Goal: Information Seeking & Learning: Learn about a topic

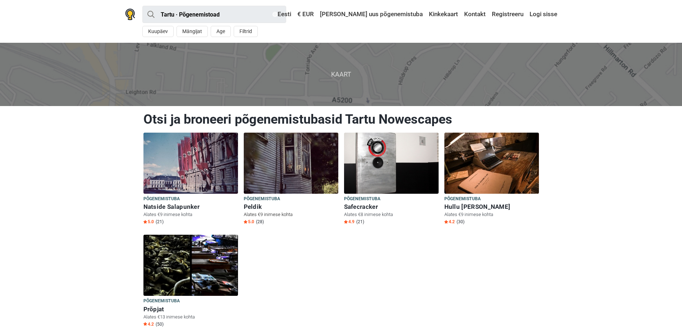
click at [253, 208] on h6 "Peldik" at bounding box center [291, 207] width 94 height 8
click at [456, 200] on span "Põgenemistuba" at bounding box center [462, 199] width 37 height 8
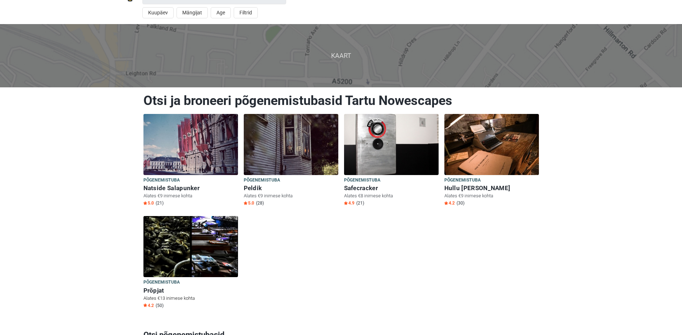
scroll to position [36, 0]
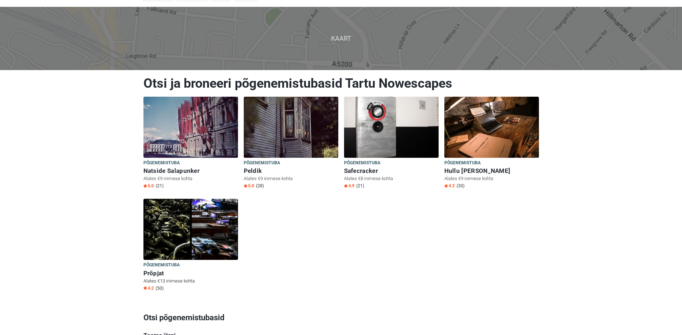
click at [152, 274] on h6 "Prõpjat" at bounding box center [190, 273] width 94 height 8
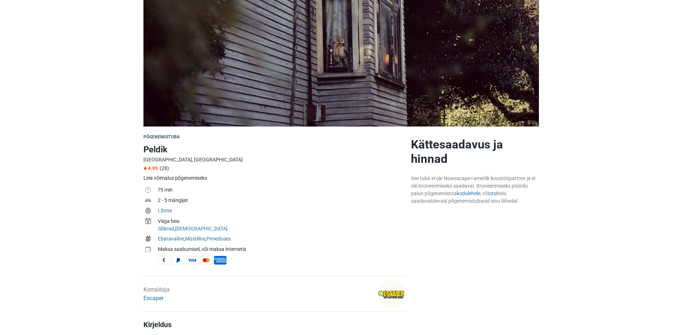
scroll to position [93, 0]
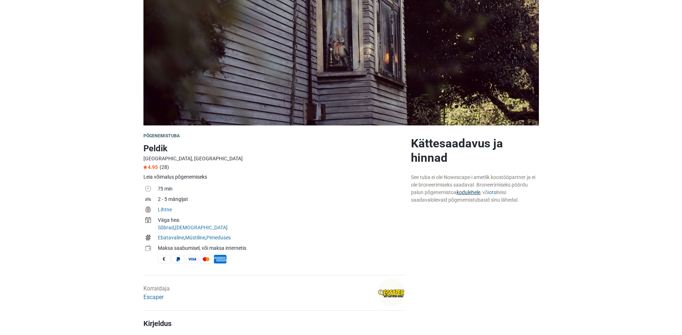
click at [464, 192] on link "kodulehele" at bounding box center [468, 192] width 24 height 6
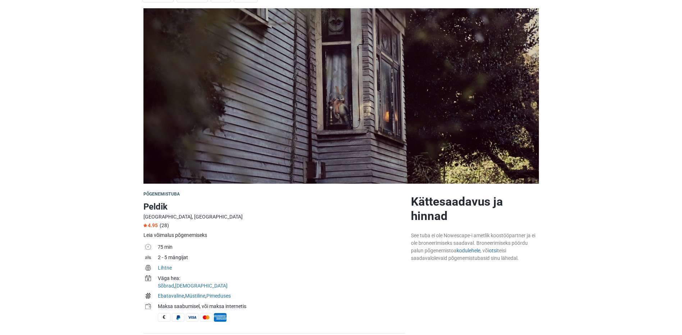
scroll to position [0, 0]
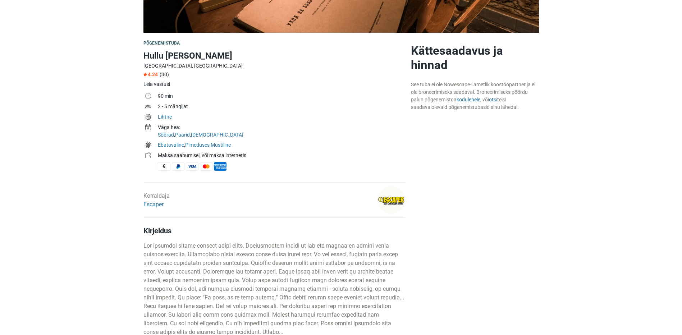
scroll to position [216, 0]
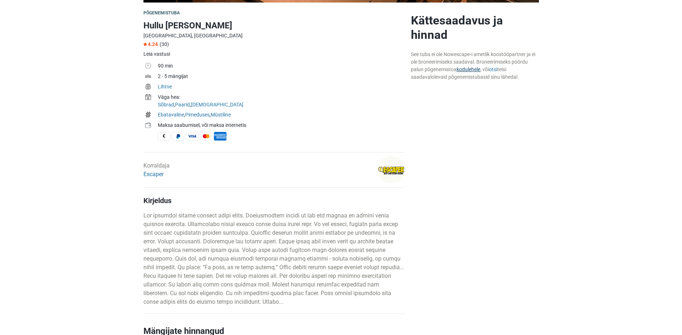
click at [469, 70] on link "kodulehele" at bounding box center [468, 69] width 24 height 6
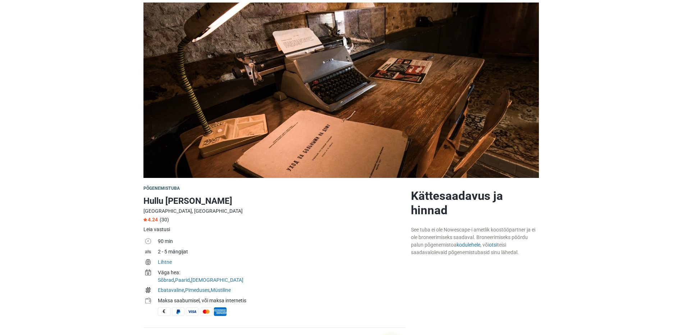
scroll to position [0, 0]
